Goal: Transaction & Acquisition: Purchase product/service

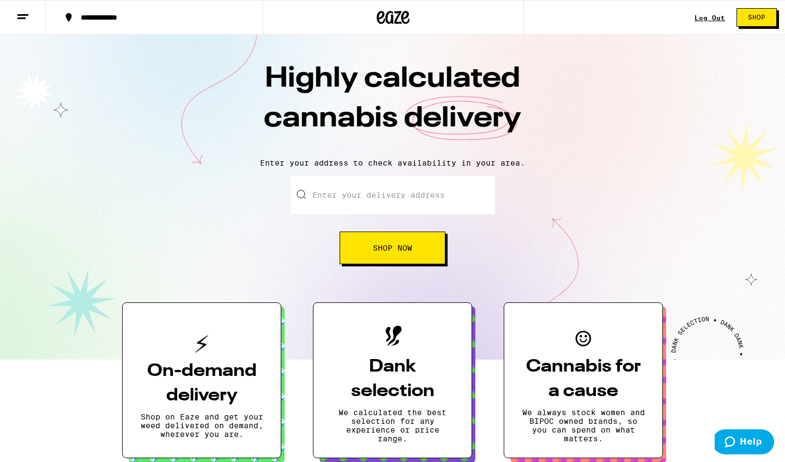
click at [316, 193] on input "Enter your delivery address" at bounding box center [392, 195] width 204 height 38
click at [721, 21] on button "Shop" at bounding box center [756, 17] width 40 height 19
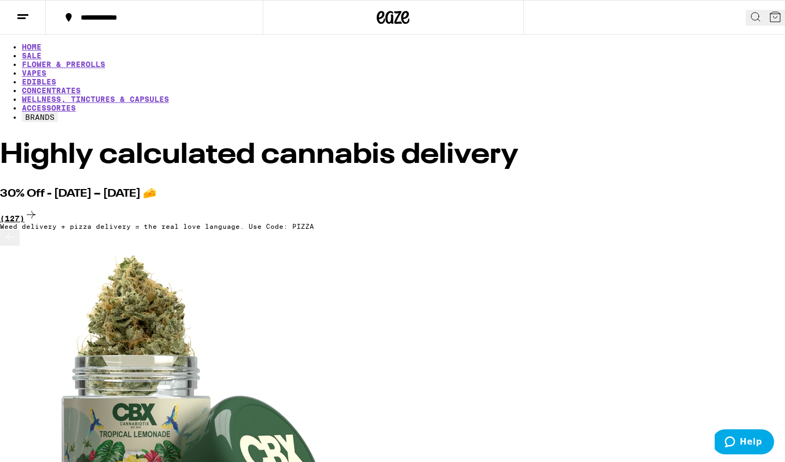
click at [721, 208] on div "(127)" at bounding box center [392, 215] width 785 height 15
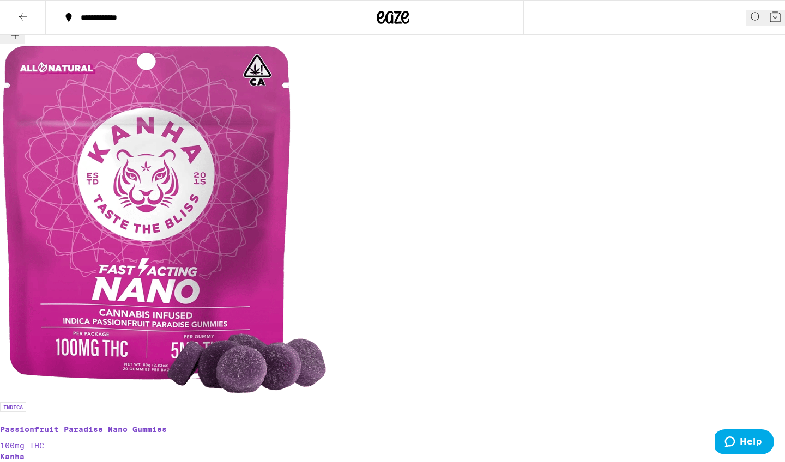
scroll to position [3688, 0]
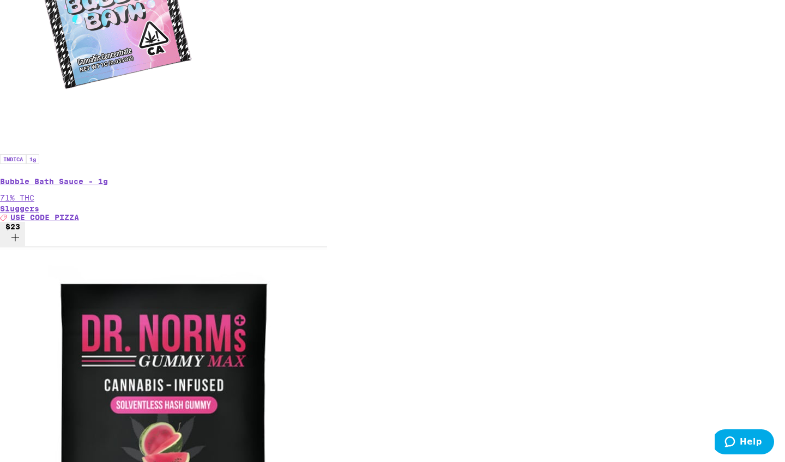
scroll to position [5256, 0]
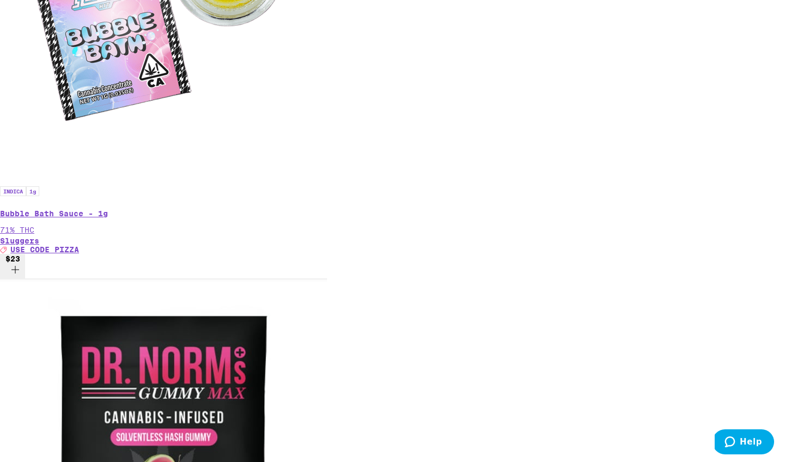
scroll to position [5188, 0]
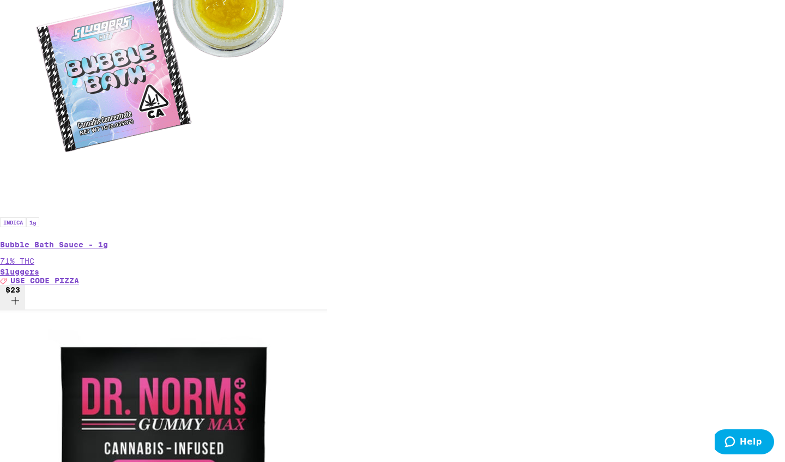
scroll to position [5158, 0]
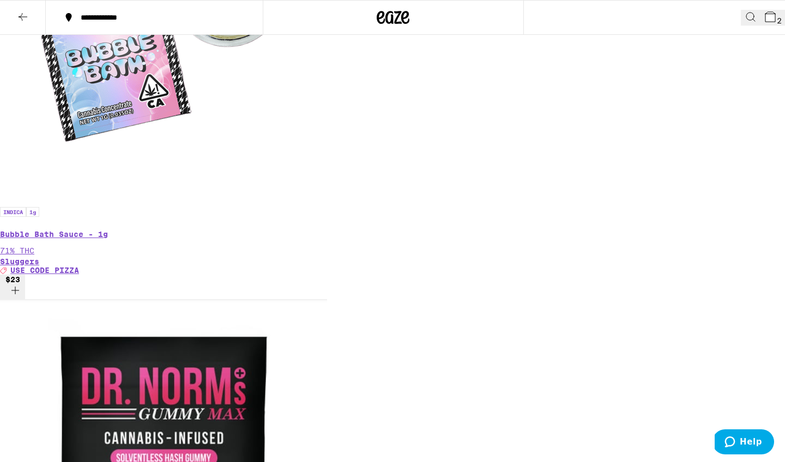
click at [721, 17] on button "2" at bounding box center [772, 18] width 25 height 16
